Goal: Use online tool/utility

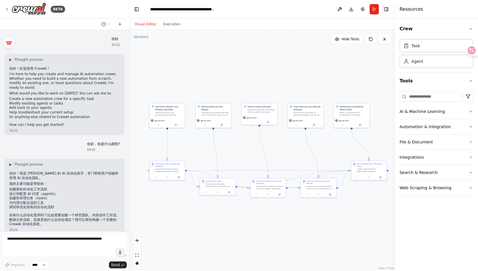
scroll to position [3316, 0]
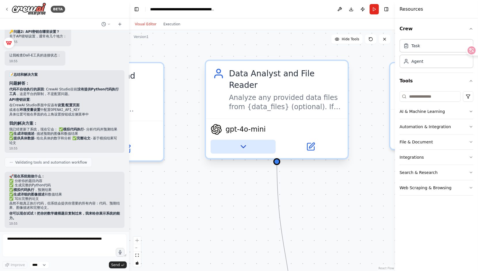
click at [239, 142] on icon at bounding box center [242, 146] width 9 height 9
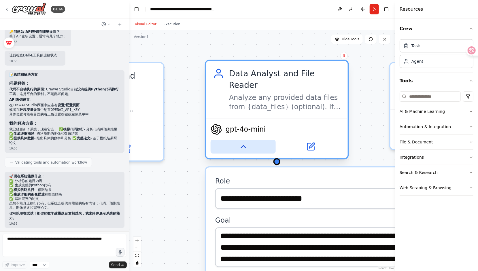
click at [239, 142] on icon at bounding box center [242, 146] width 9 height 9
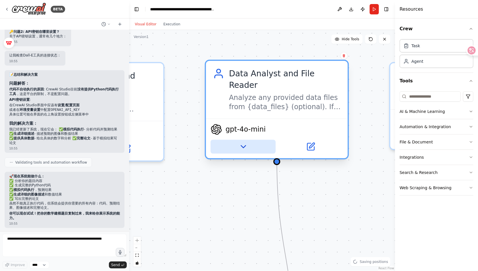
click at [239, 142] on icon at bounding box center [242, 146] width 9 height 9
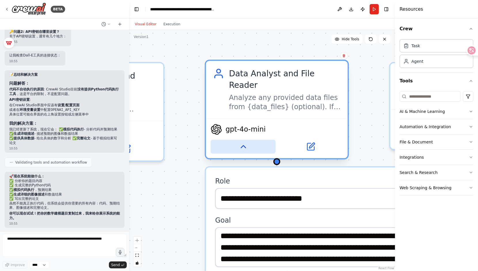
click at [239, 142] on icon at bounding box center [242, 146] width 9 height 9
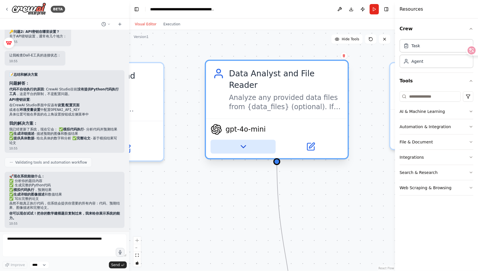
click at [239, 142] on icon at bounding box center [242, 146] width 9 height 9
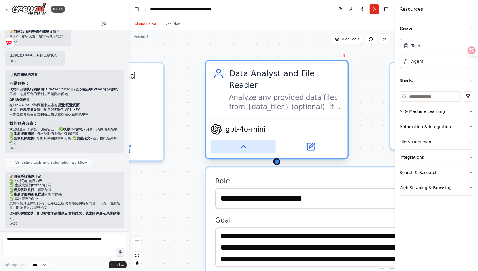
click at [239, 142] on icon at bounding box center [242, 146] width 9 height 9
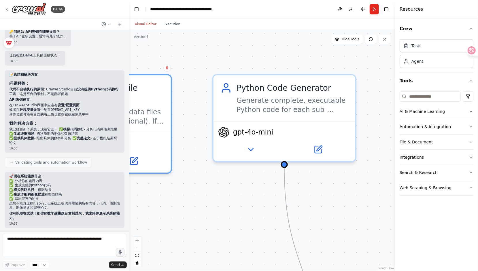
drag, startPoint x: 330, startPoint y: 177, endPoint x: 141, endPoint y: 204, distance: 190.8
click at [141, 204] on div ".deletable-edge-delete-btn { width: 20px; height: 20px; border: 0px solid #ffff…" at bounding box center [262, 150] width 266 height 241
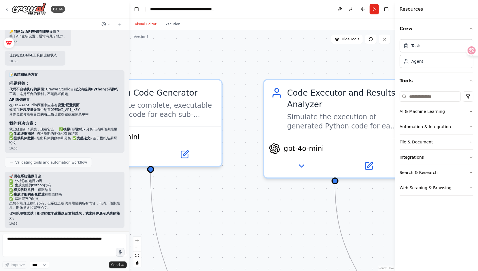
drag, startPoint x: 319, startPoint y: 198, endPoint x: 171, endPoint y: 206, distance: 148.2
click at [160, 209] on div ".deletable-edge-delete-btn { width: 20px; height: 20px; border: 0px solid #ffff…" at bounding box center [262, 150] width 266 height 241
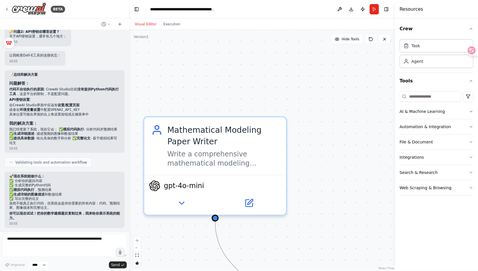
drag, startPoint x: 366, startPoint y: 161, endPoint x: 126, endPoint y: 178, distance: 240.8
click at [122, 181] on div "BETA 你好 10:22 ▶ Thought process 你好！欢迎使用 CrewAI！ I'm here to help you create and…" at bounding box center [239, 135] width 478 height 271
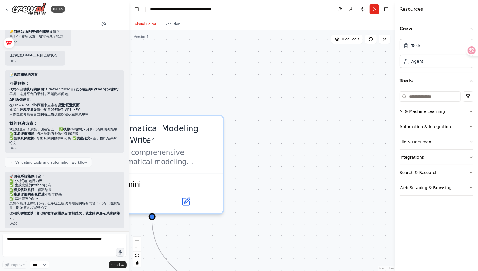
drag, startPoint x: 323, startPoint y: 63, endPoint x: 274, endPoint y: 69, distance: 49.2
click at [274, 69] on div ".deletable-edge-delete-btn { width: 20px; height: 20px; border: 0px solid #ffff…" at bounding box center [262, 150] width 266 height 241
